Goal: Go to known website: Access a specific website the user already knows

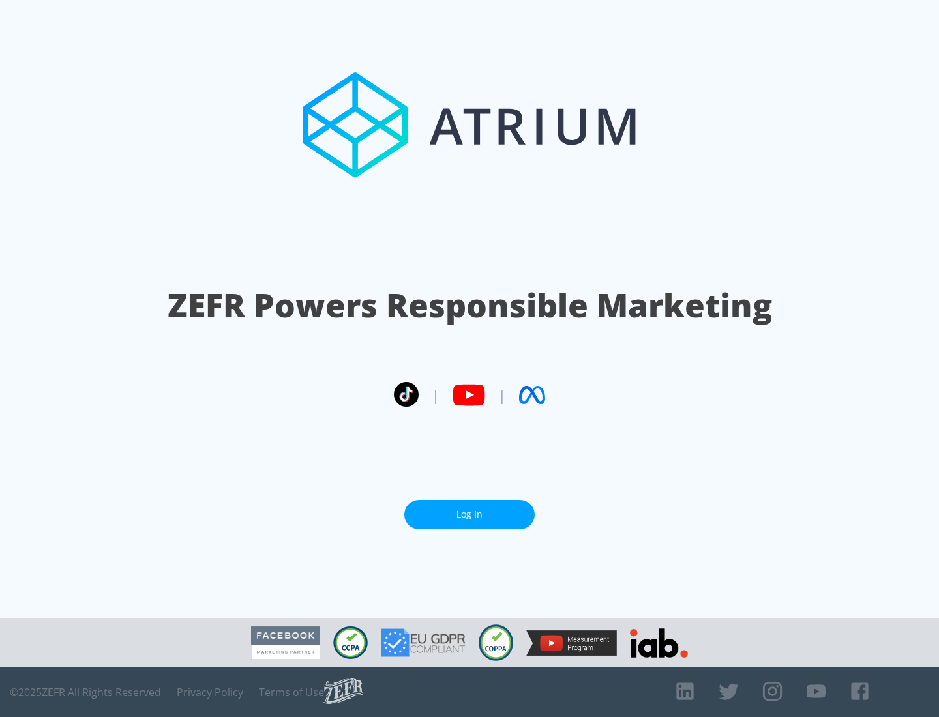
click at [469, 514] on link "Log In" at bounding box center [469, 514] width 130 height 29
